Goal: Check status

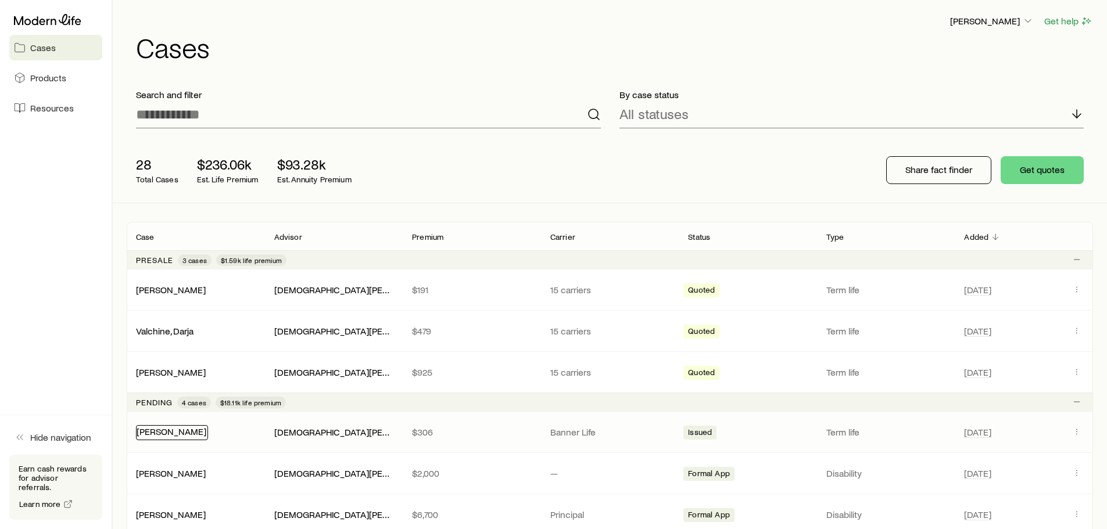
click at [161, 429] on link "[PERSON_NAME]" at bounding box center [172, 431] width 70 height 11
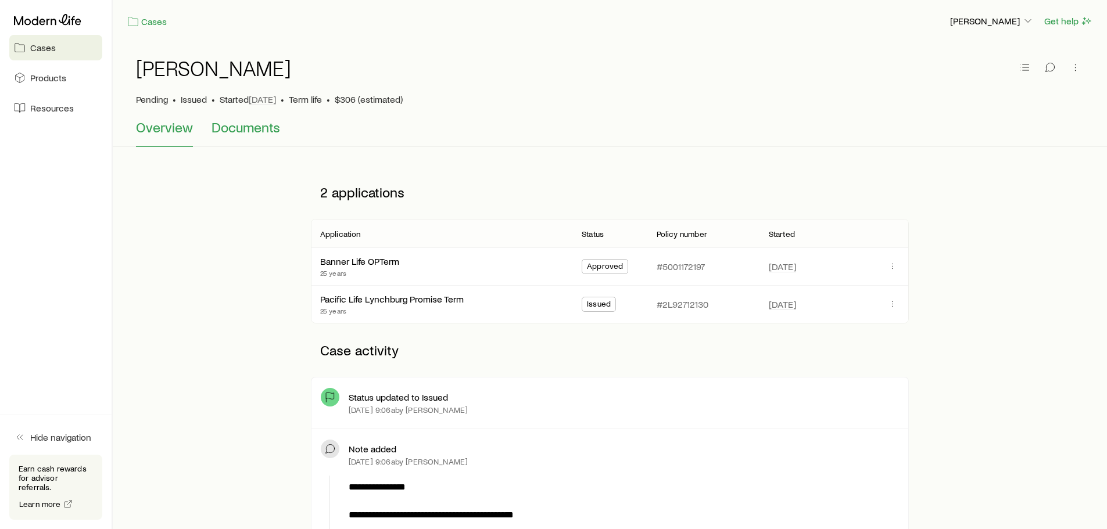
click at [255, 136] on button "Documents" at bounding box center [246, 133] width 69 height 28
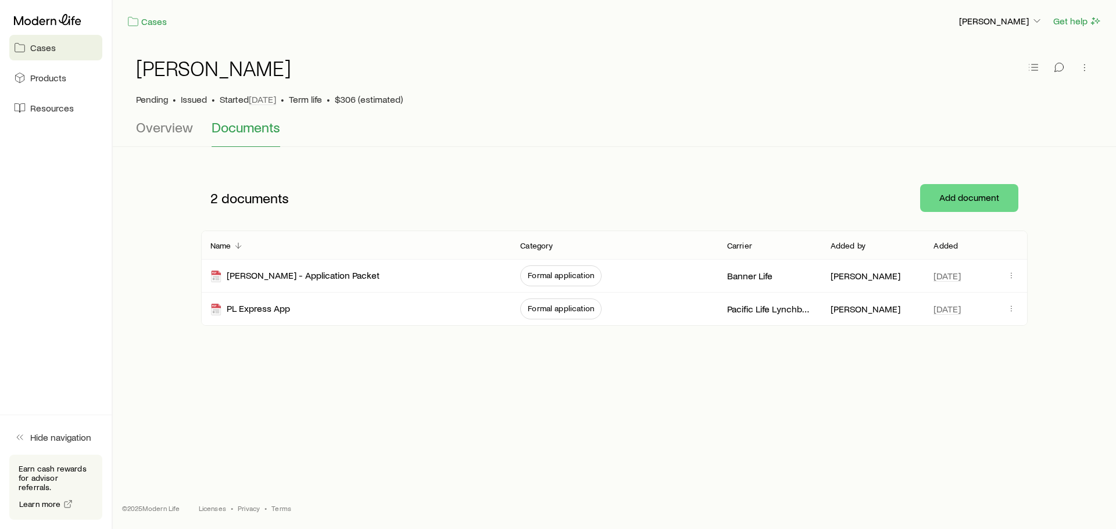
click at [259, 133] on span "Documents" at bounding box center [246, 127] width 69 height 16
click at [185, 125] on span "Overview" at bounding box center [164, 127] width 57 height 16
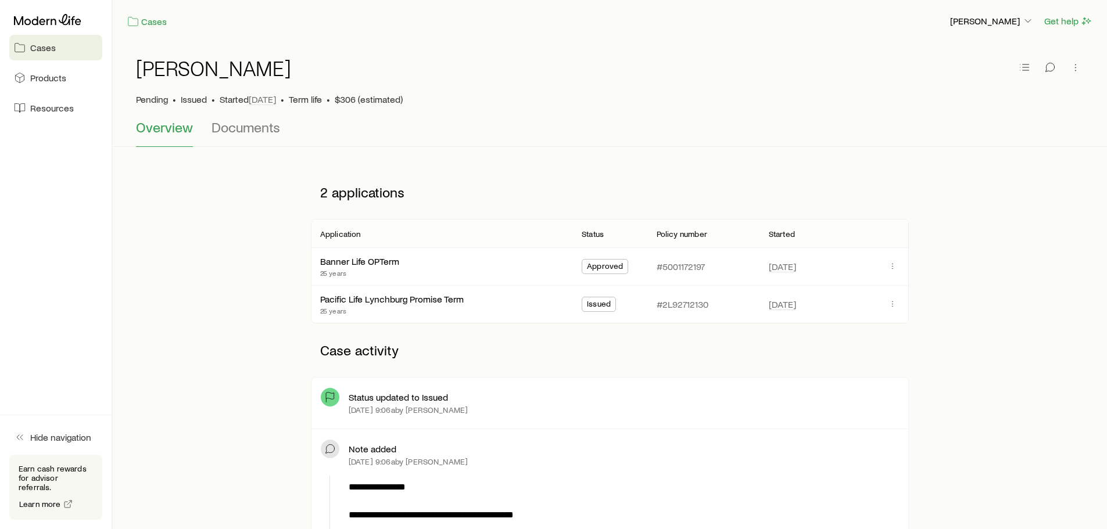
click at [182, 102] on span "Issued" at bounding box center [194, 100] width 26 height 12
click at [893, 273] on span at bounding box center [893, 266] width 14 height 15
click at [893, 270] on icon "button" at bounding box center [892, 265] width 9 height 9
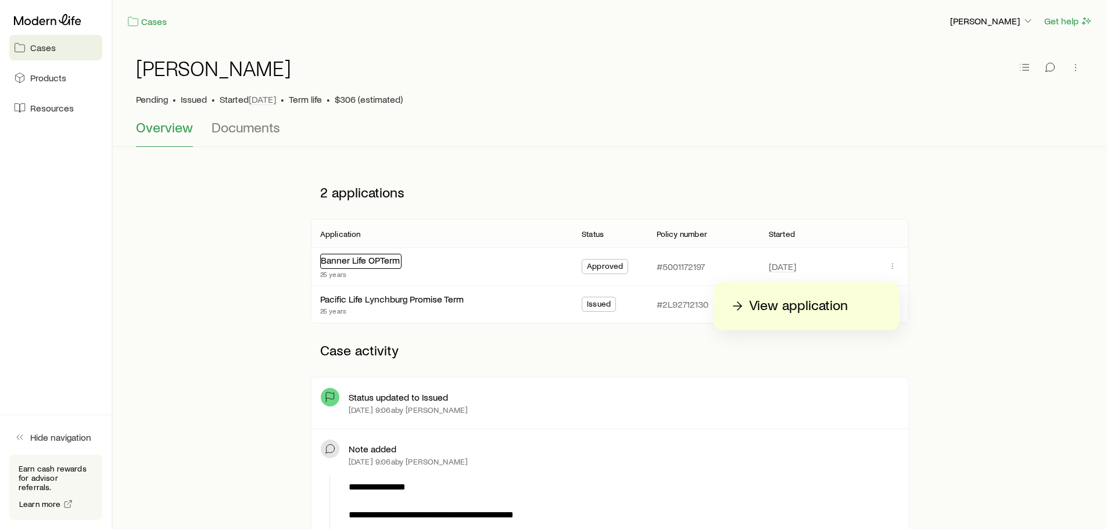
click at [393, 263] on link "Banner Life OPTerm" at bounding box center [360, 260] width 79 height 11
